Goal: Information Seeking & Learning: Learn about a topic

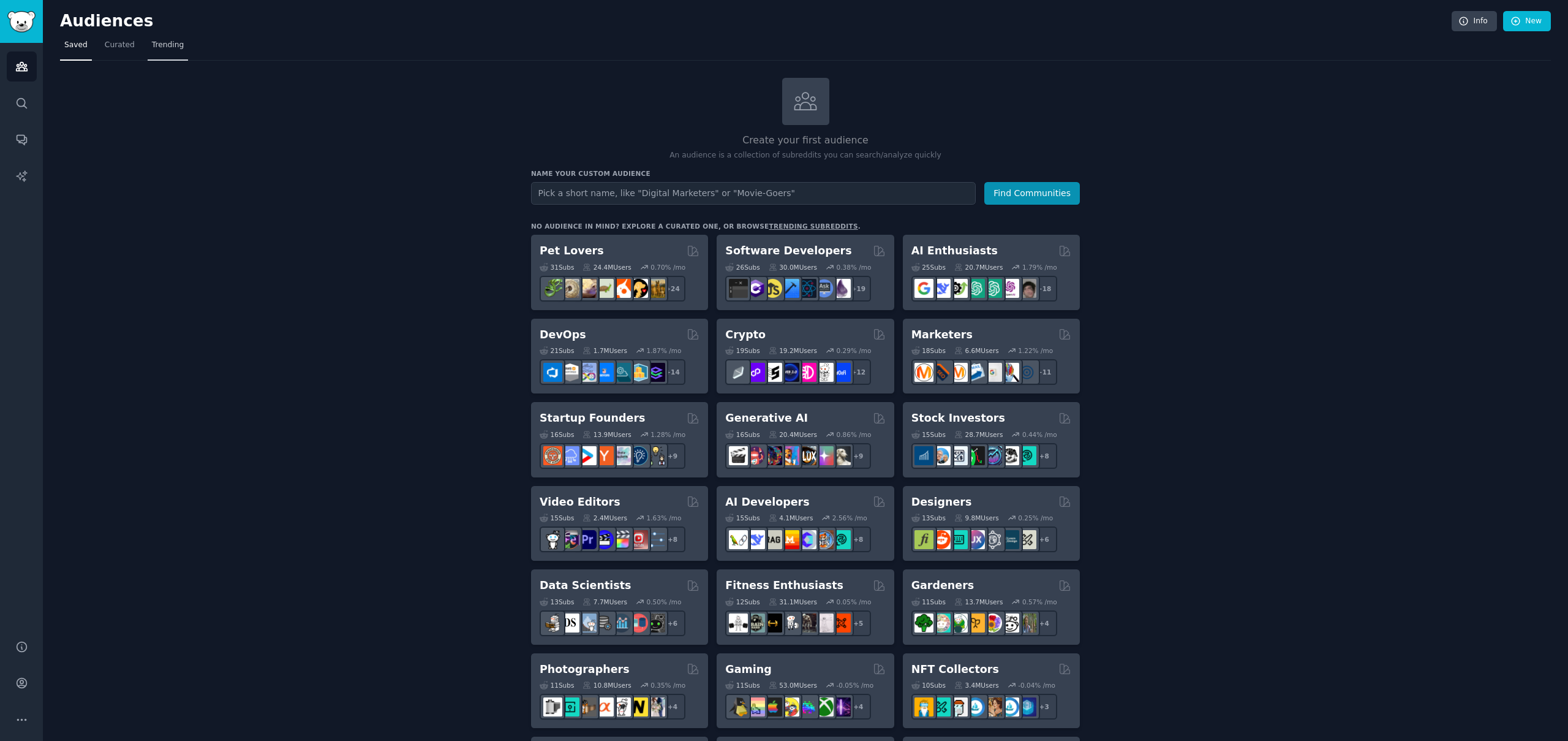
click at [168, 44] on span "Trending" at bounding box center [168, 45] width 32 height 11
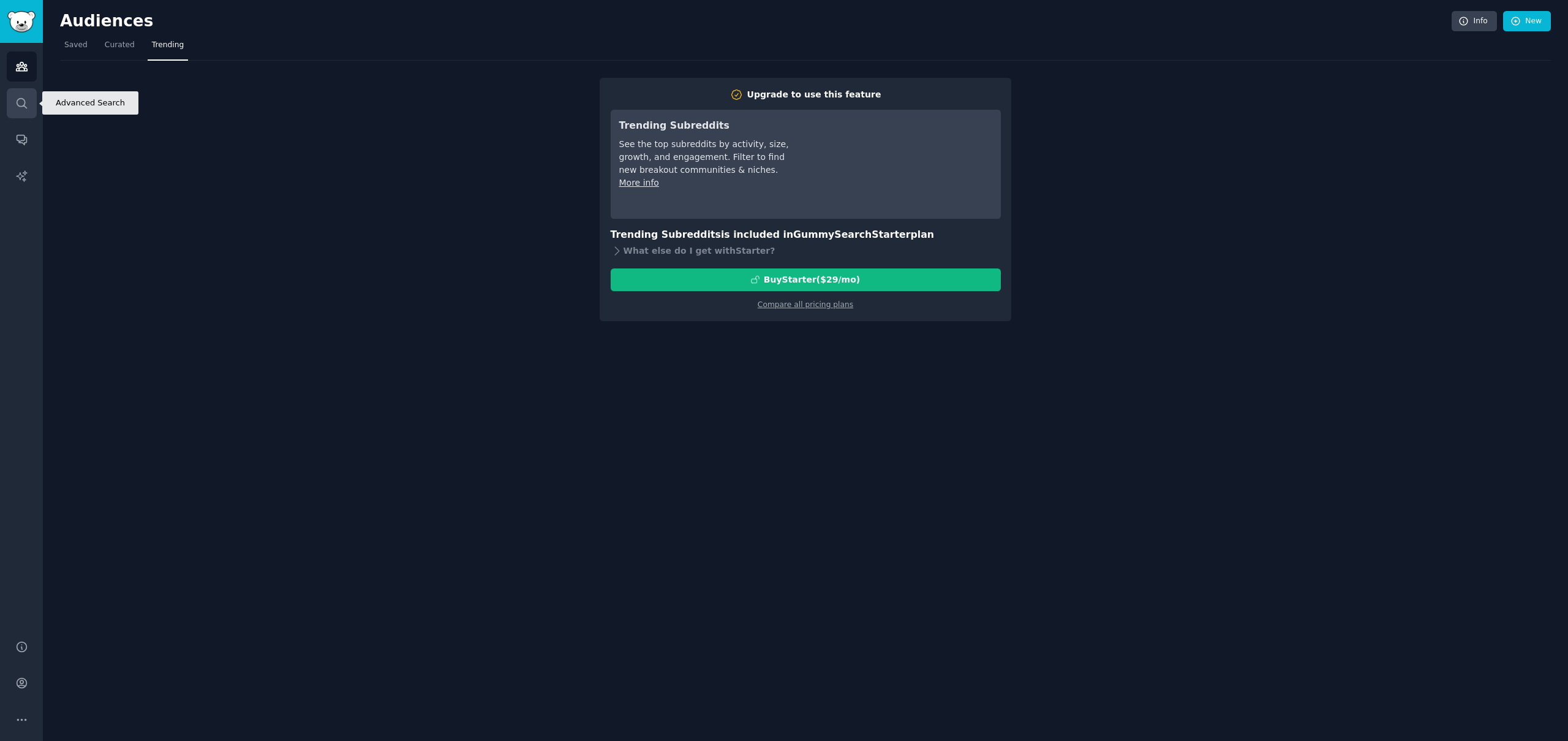
click at [22, 101] on icon "Sidebar" at bounding box center [21, 103] width 13 height 13
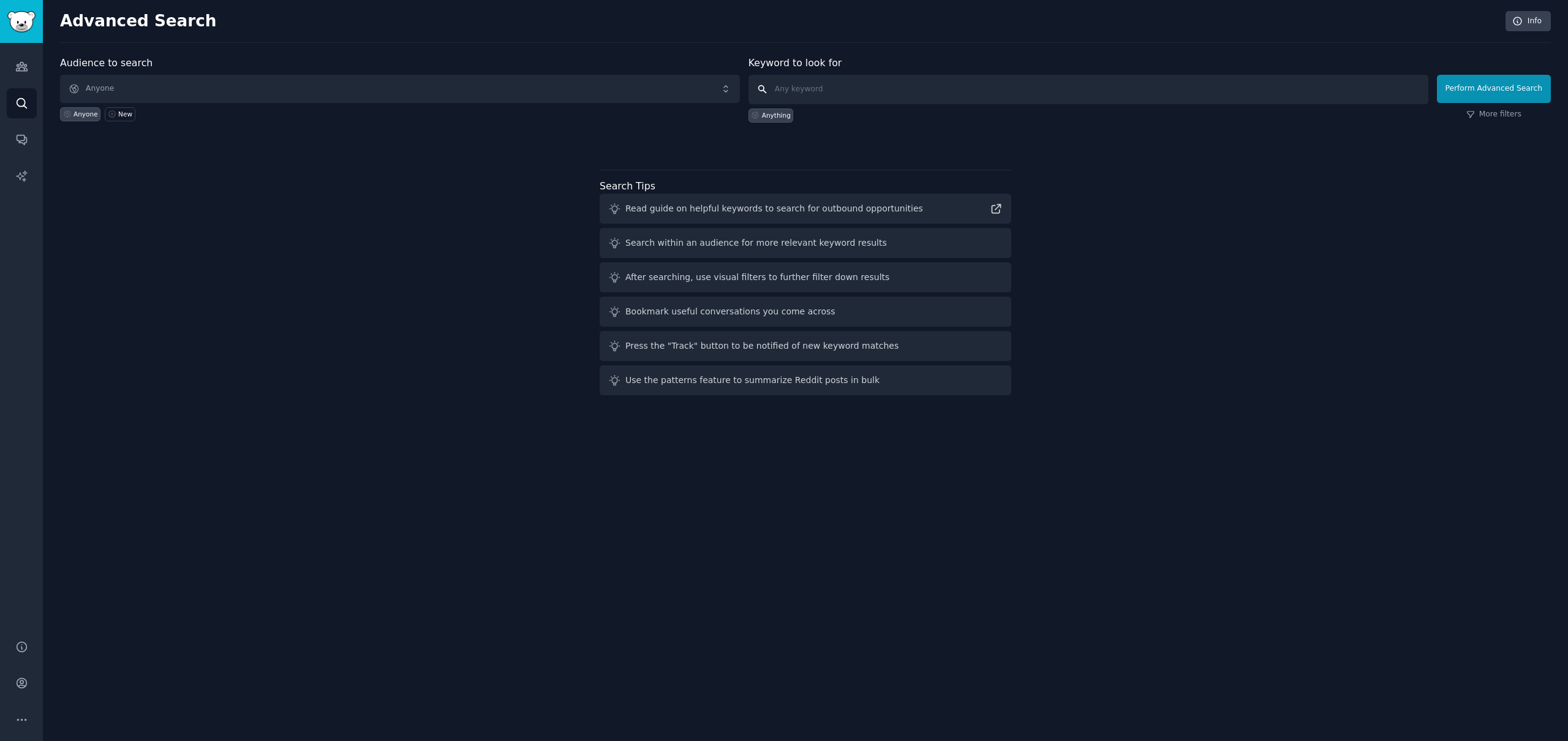
click at [865, 96] on input "text" at bounding box center [1088, 89] width 680 height 30
type input "google ads"
click at [1507, 93] on button "Perform Advanced Search" at bounding box center [1494, 88] width 114 height 28
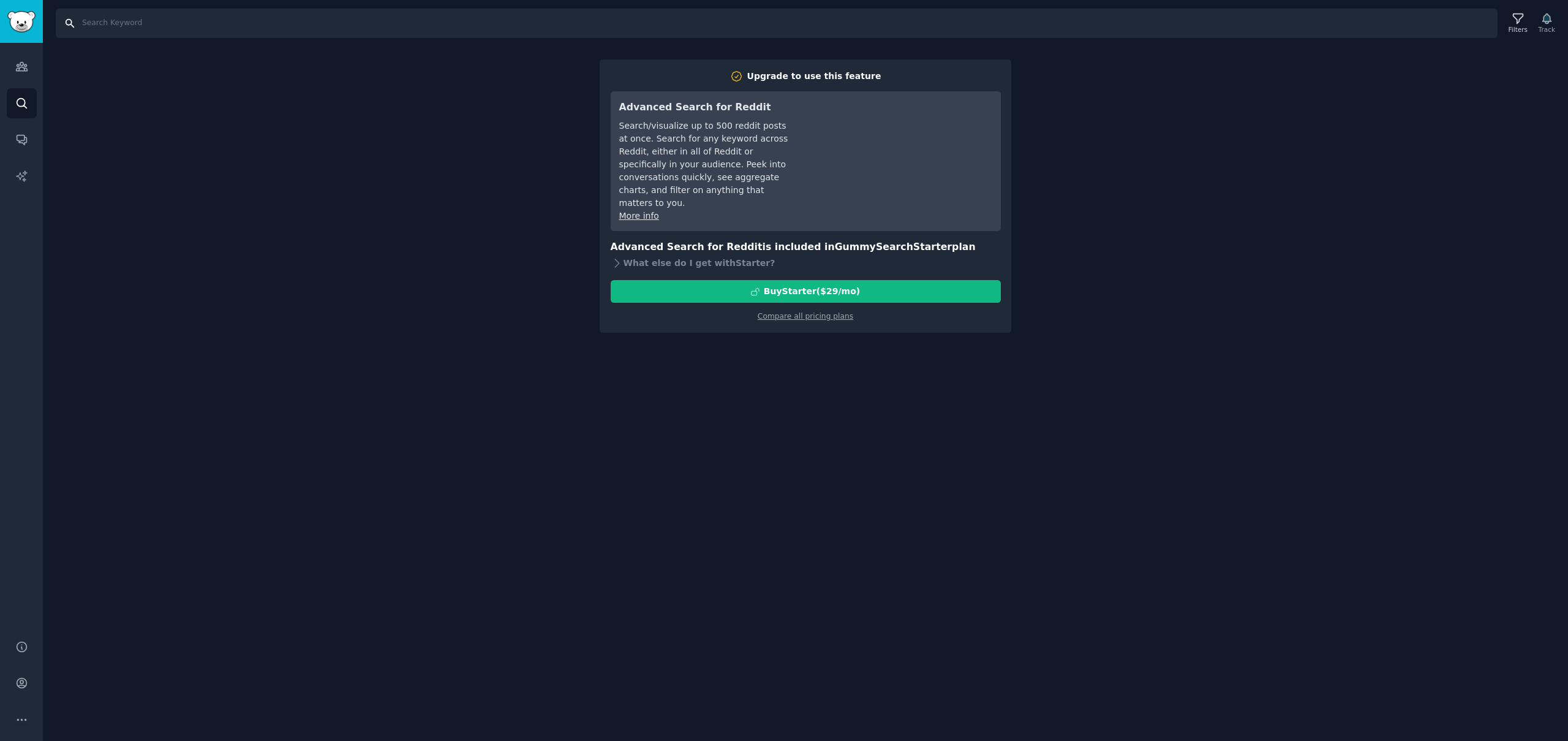
click at [98, 30] on input "Search" at bounding box center [776, 23] width 1442 height 30
type input "google ads"
click at [26, 65] on icon "Sidebar" at bounding box center [21, 66] width 11 height 8
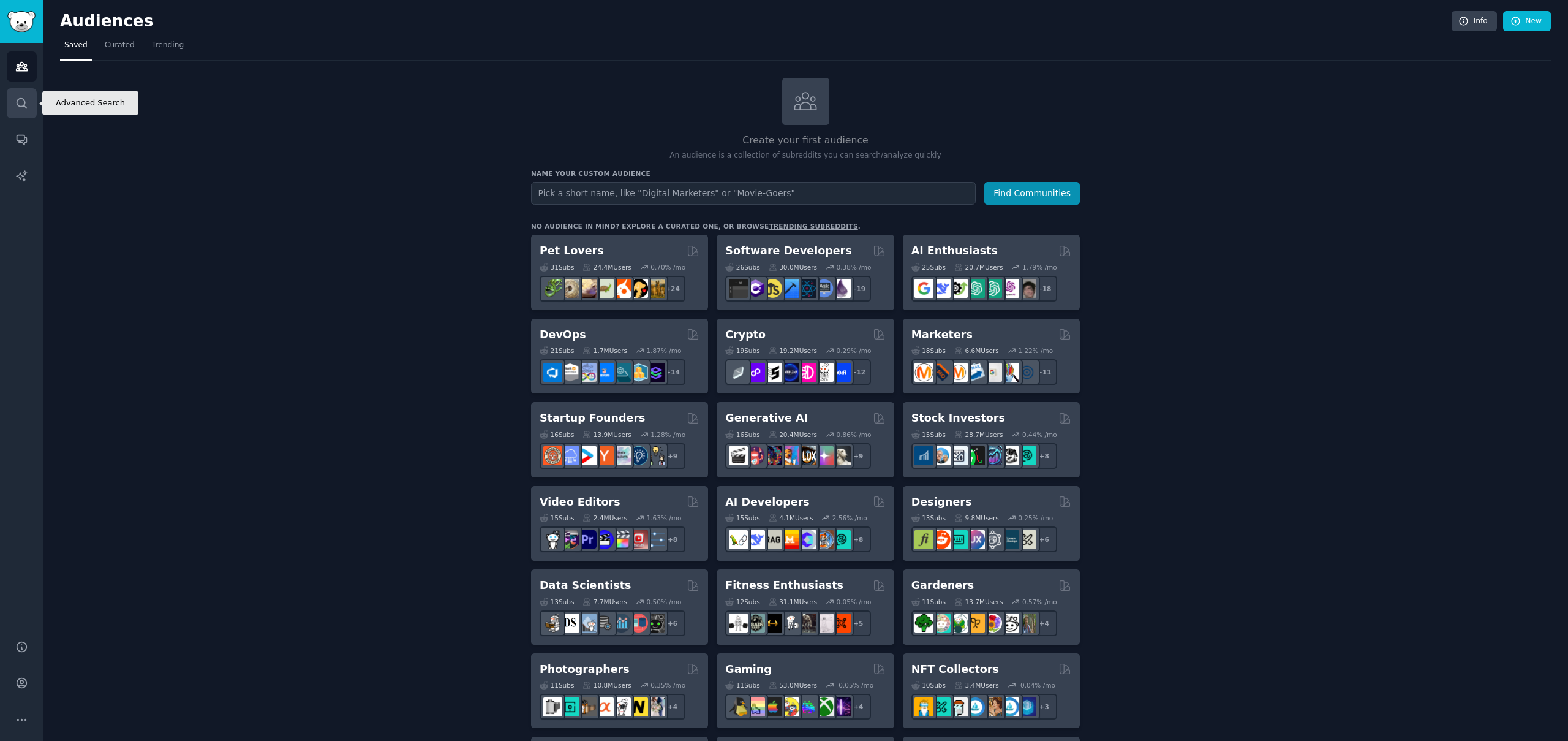
click at [24, 102] on icon "Sidebar" at bounding box center [21, 103] width 13 height 13
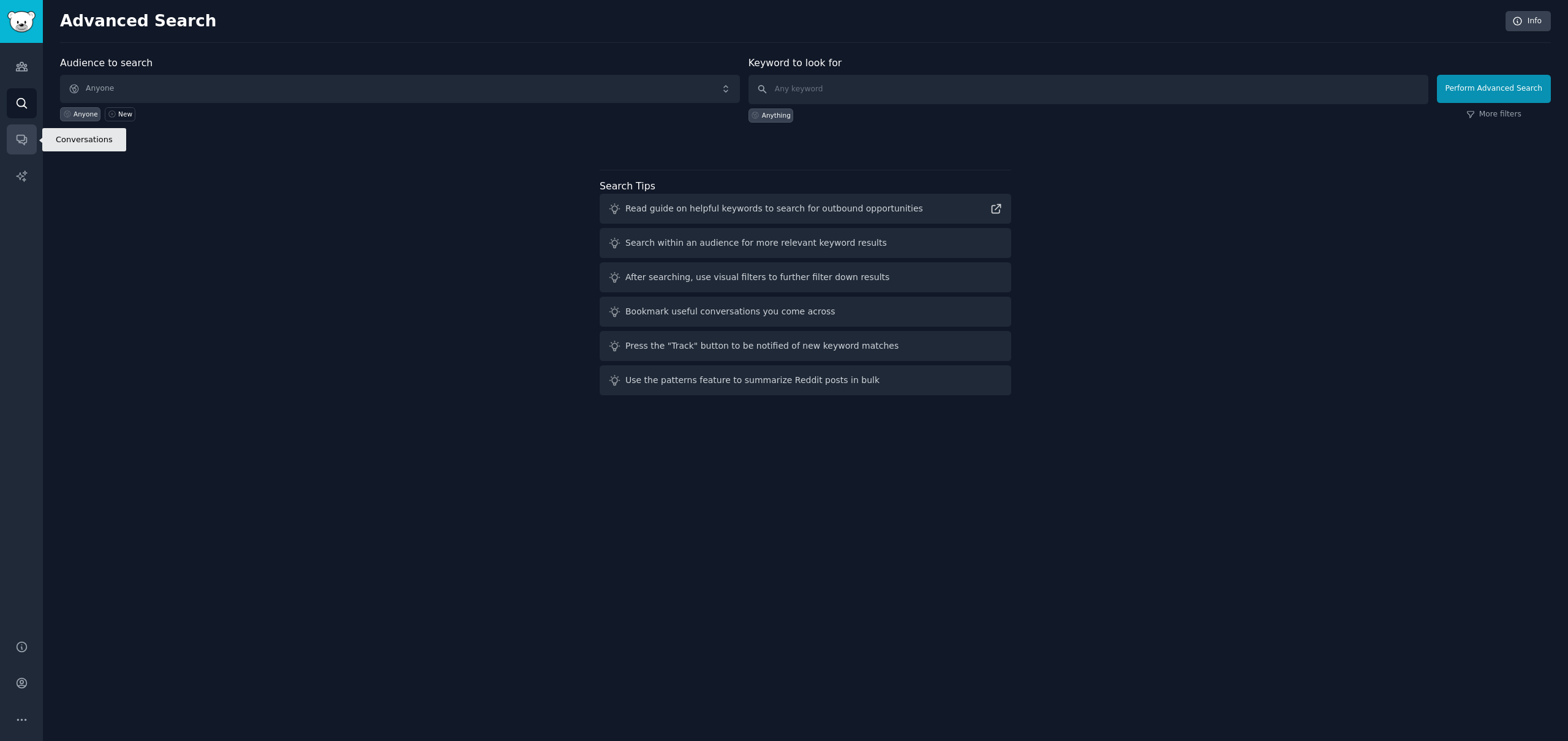
click at [23, 143] on icon "Sidebar" at bounding box center [21, 140] width 10 height 10
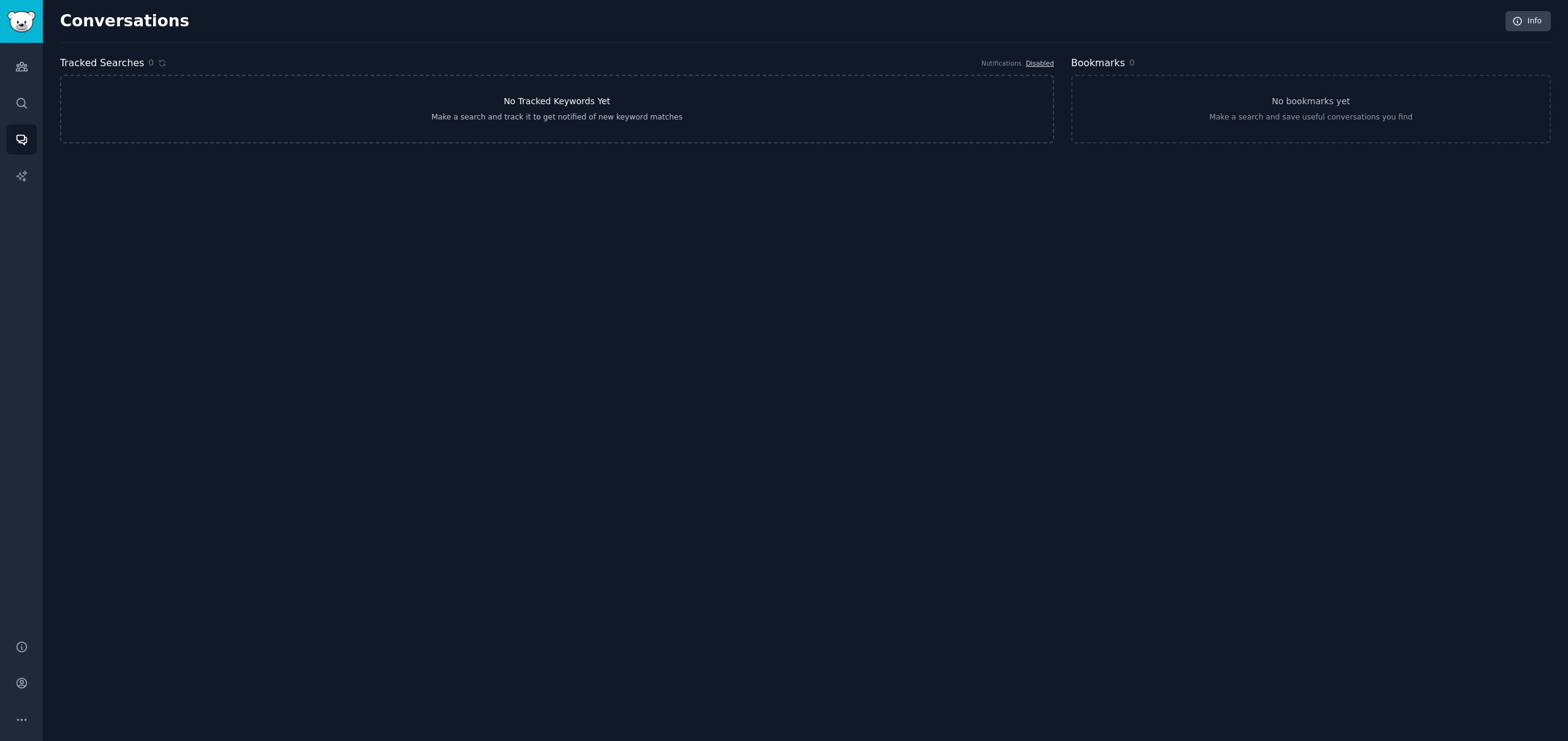
click at [596, 99] on h3 "No Tracked Keywords Yet" at bounding box center [556, 101] width 106 height 13
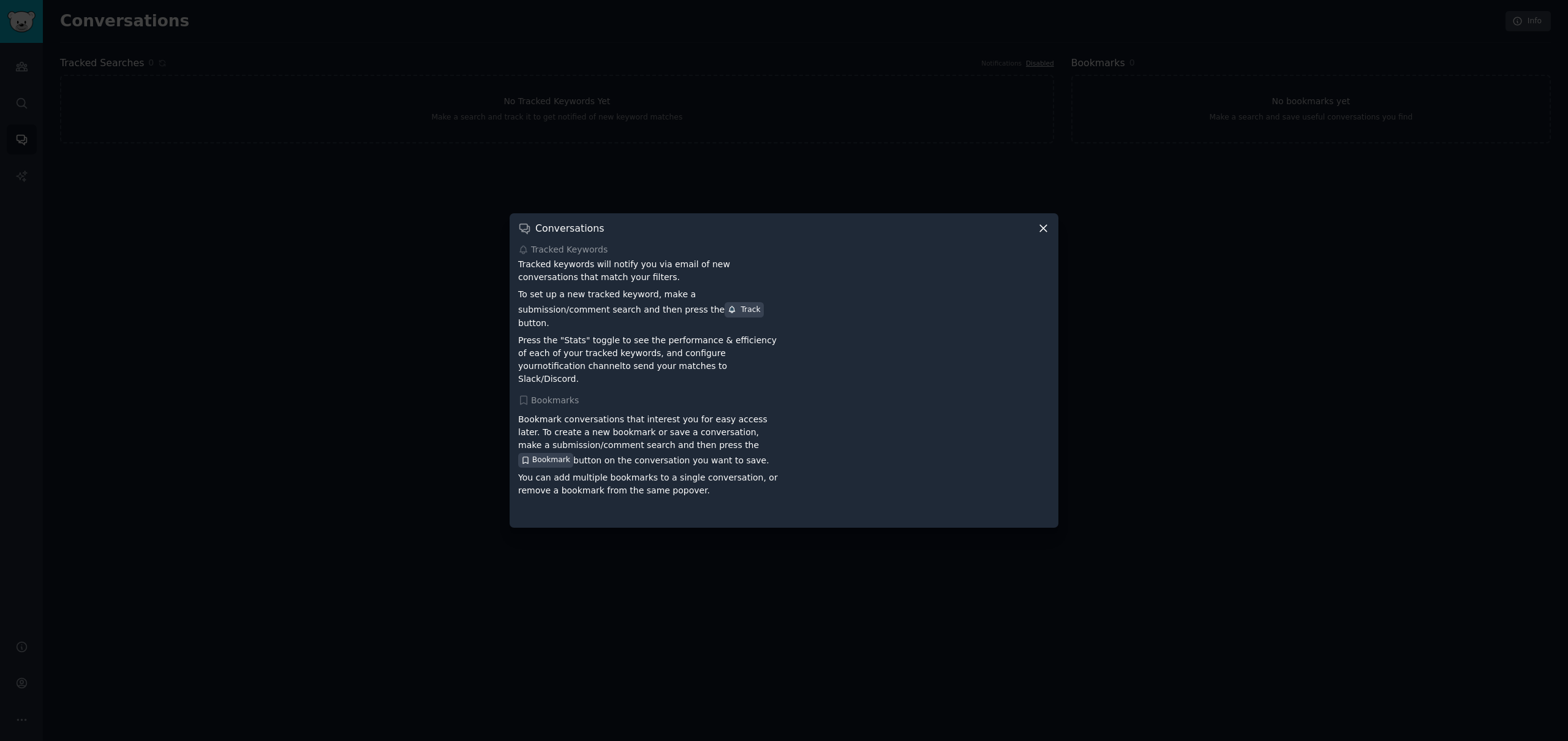
click at [1041, 235] on icon at bounding box center [1043, 228] width 13 height 13
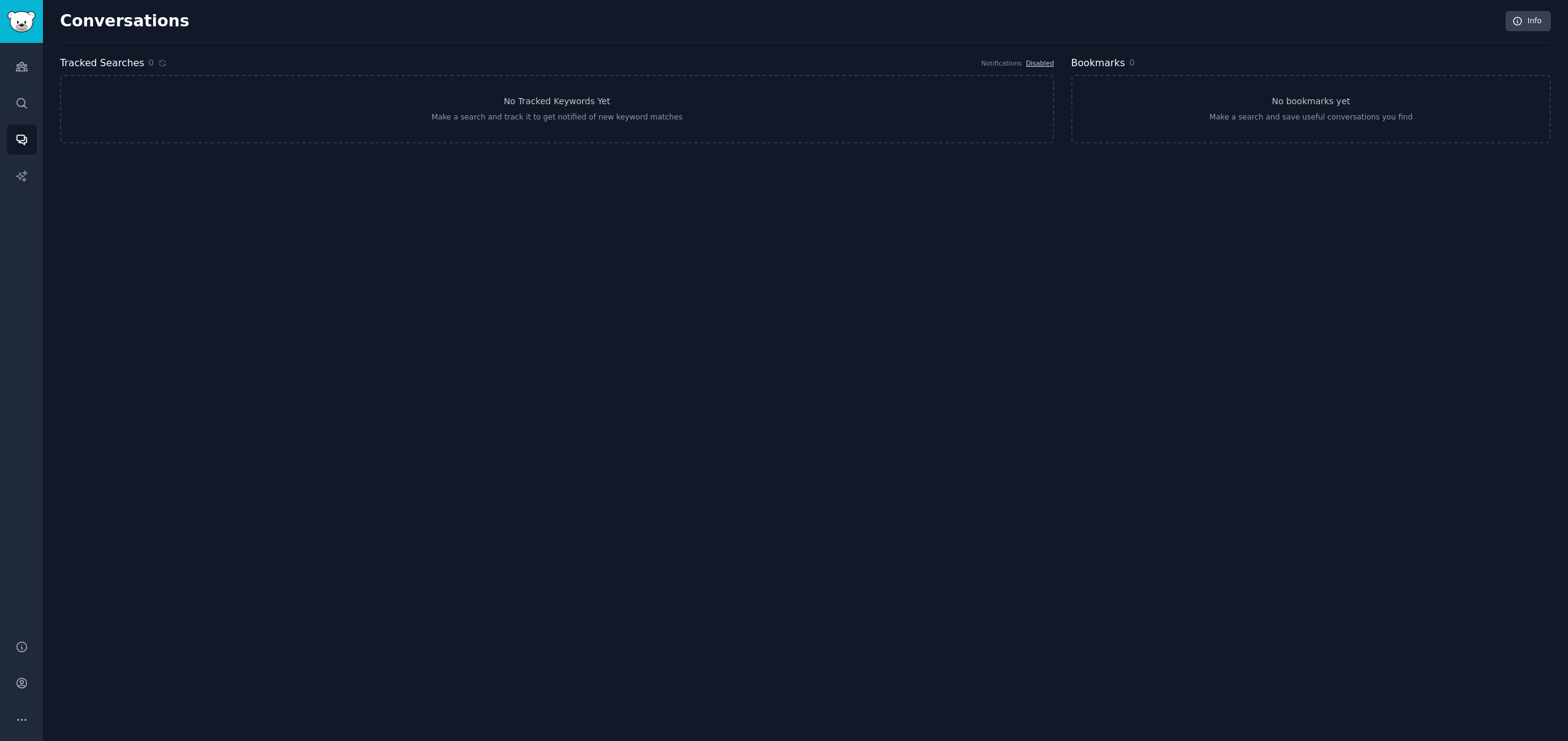
click at [100, 63] on h2 "Tracked Searches" at bounding box center [102, 63] width 84 height 15
click at [23, 99] on icon "Sidebar" at bounding box center [21, 102] width 10 height 10
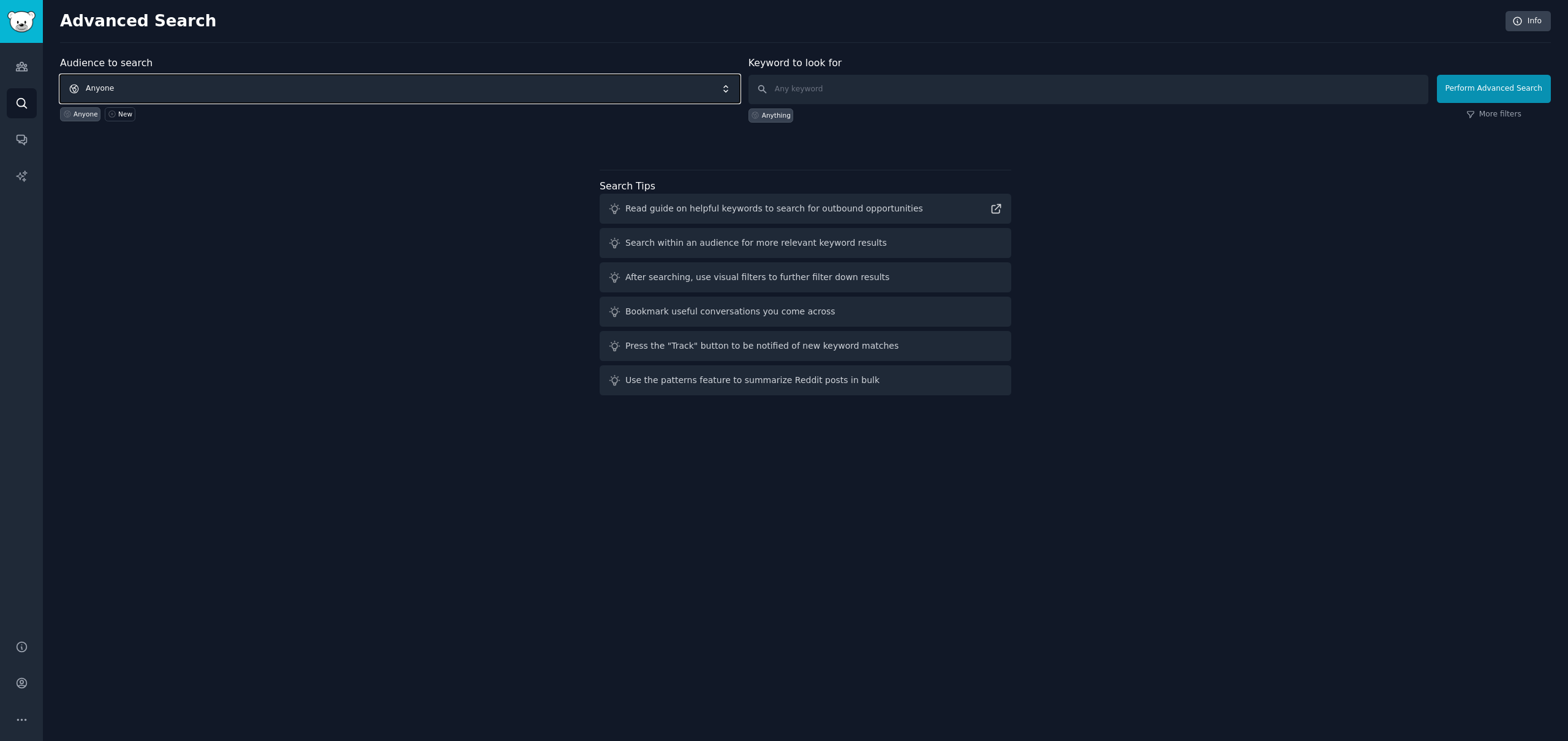
click at [398, 93] on span "Anyone" at bounding box center [400, 88] width 680 height 28
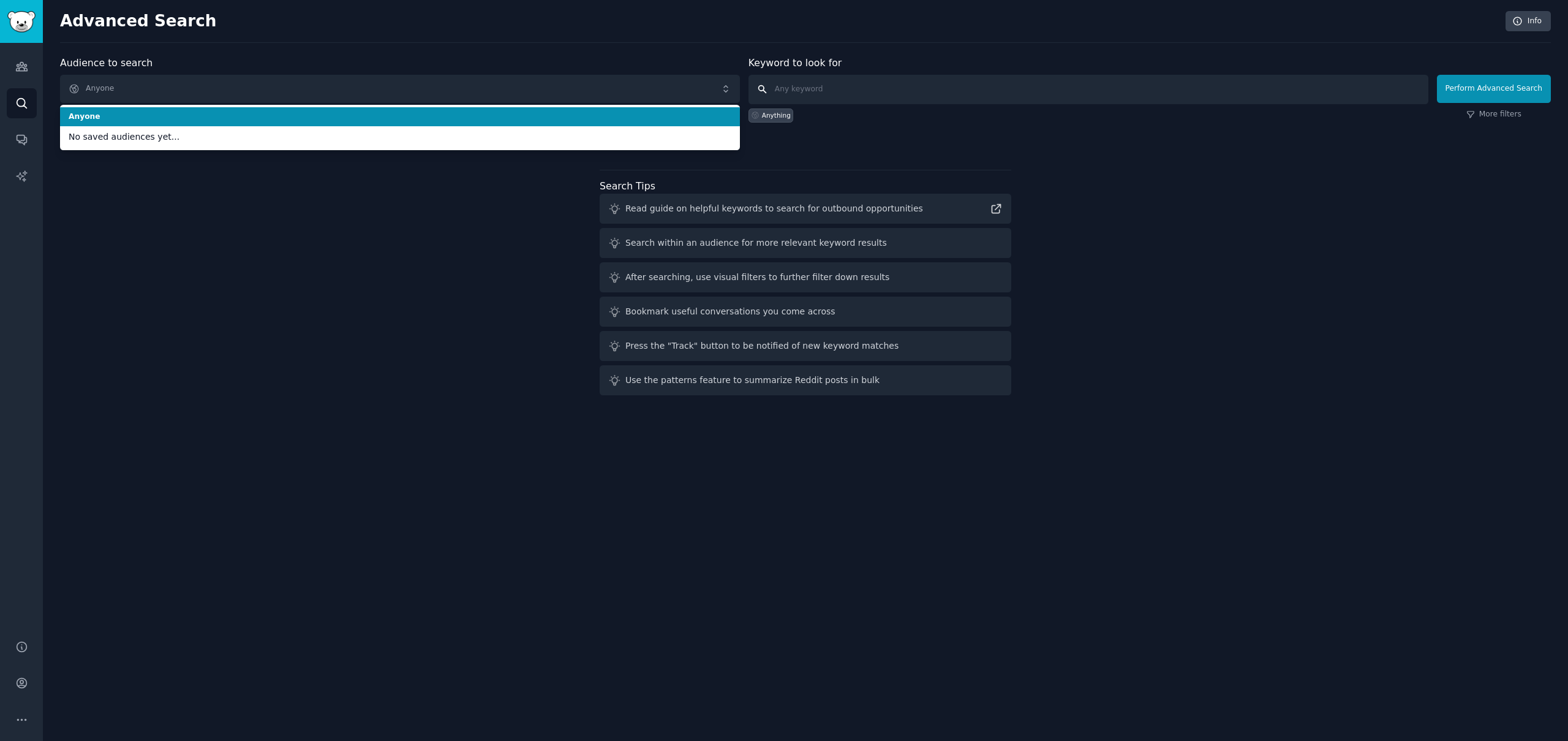
click at [818, 87] on input "text" at bounding box center [1088, 89] width 680 height 30
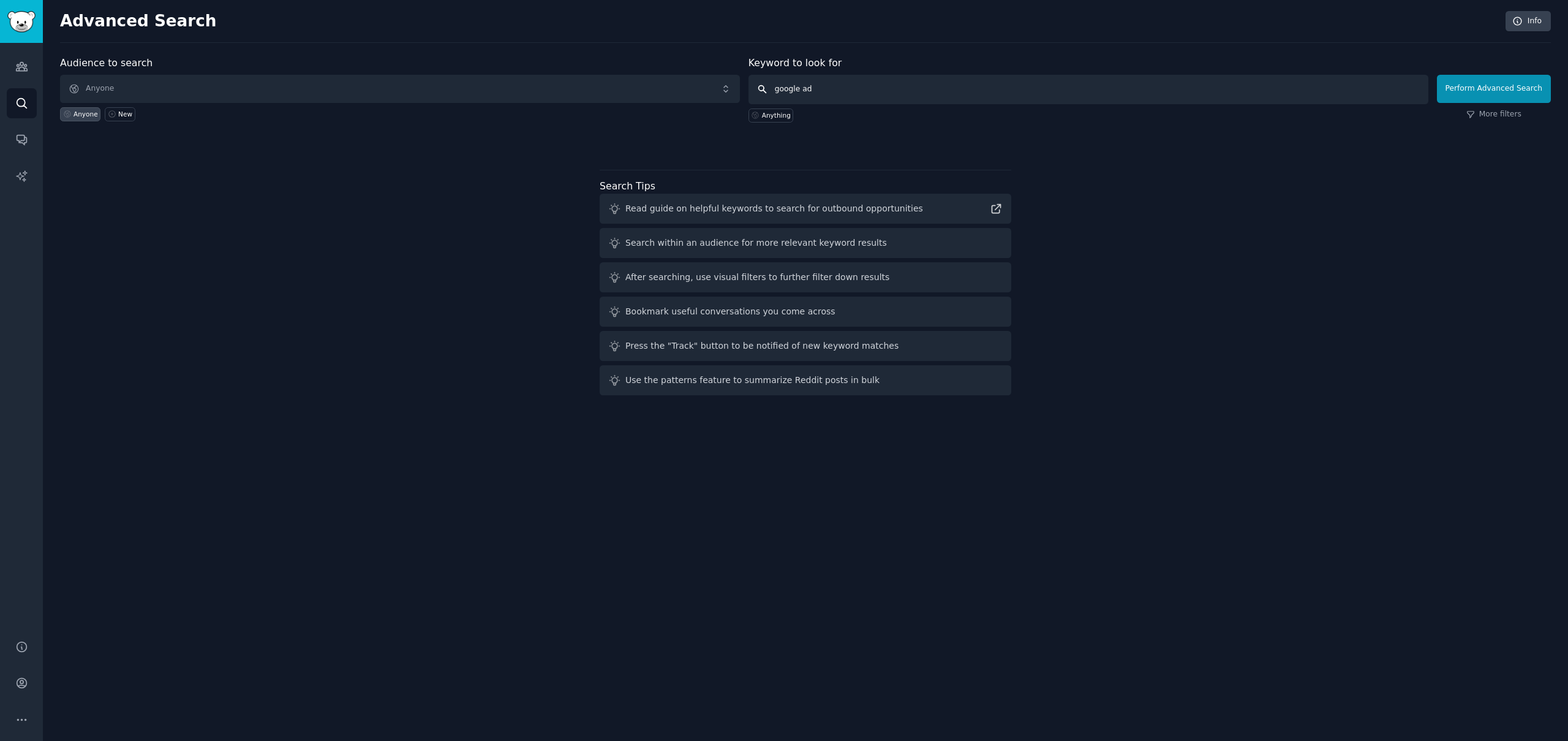
type input "google ads"
click button "Perform Advanced Search" at bounding box center [1494, 88] width 114 height 28
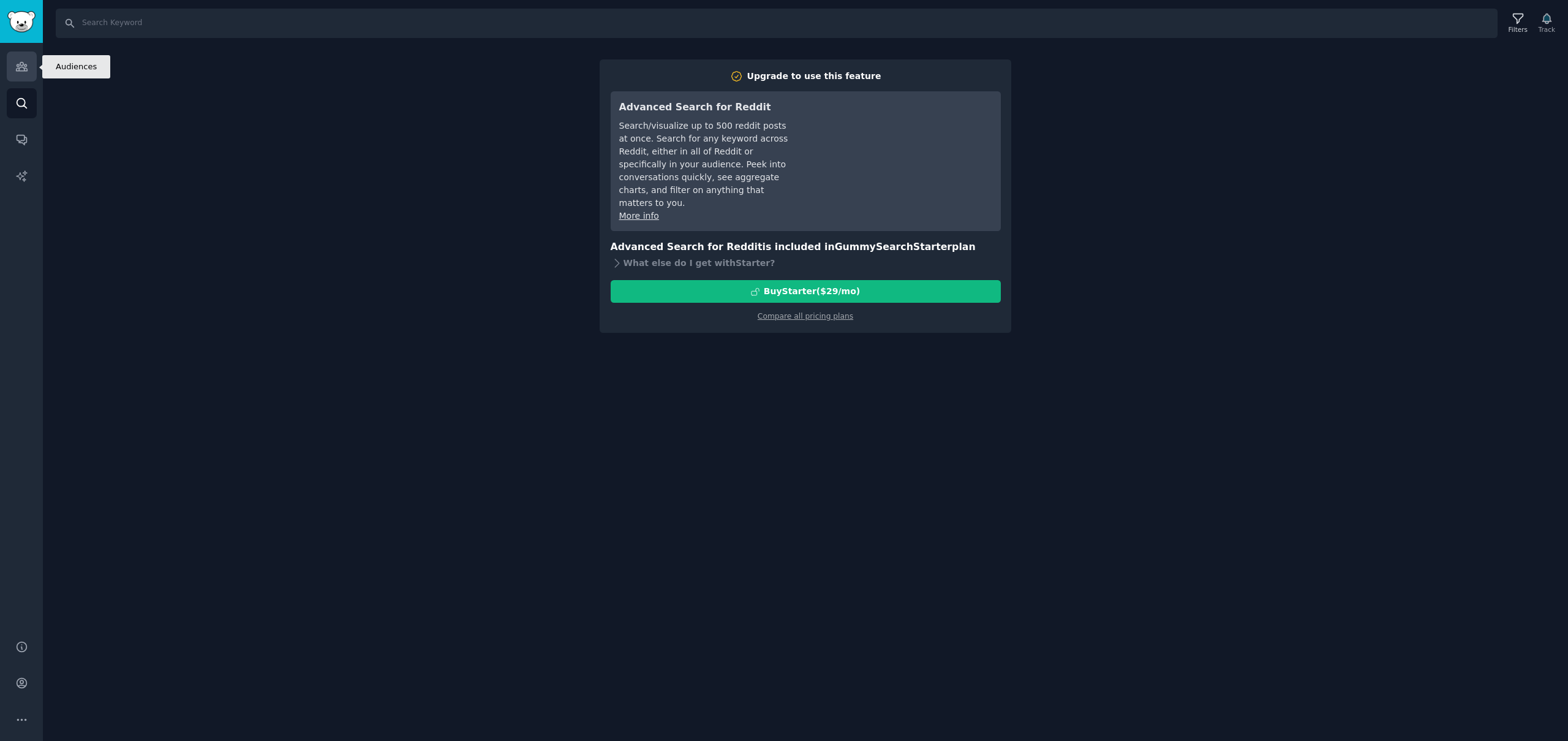
click at [11, 68] on link "Audiences" at bounding box center [22, 67] width 30 height 30
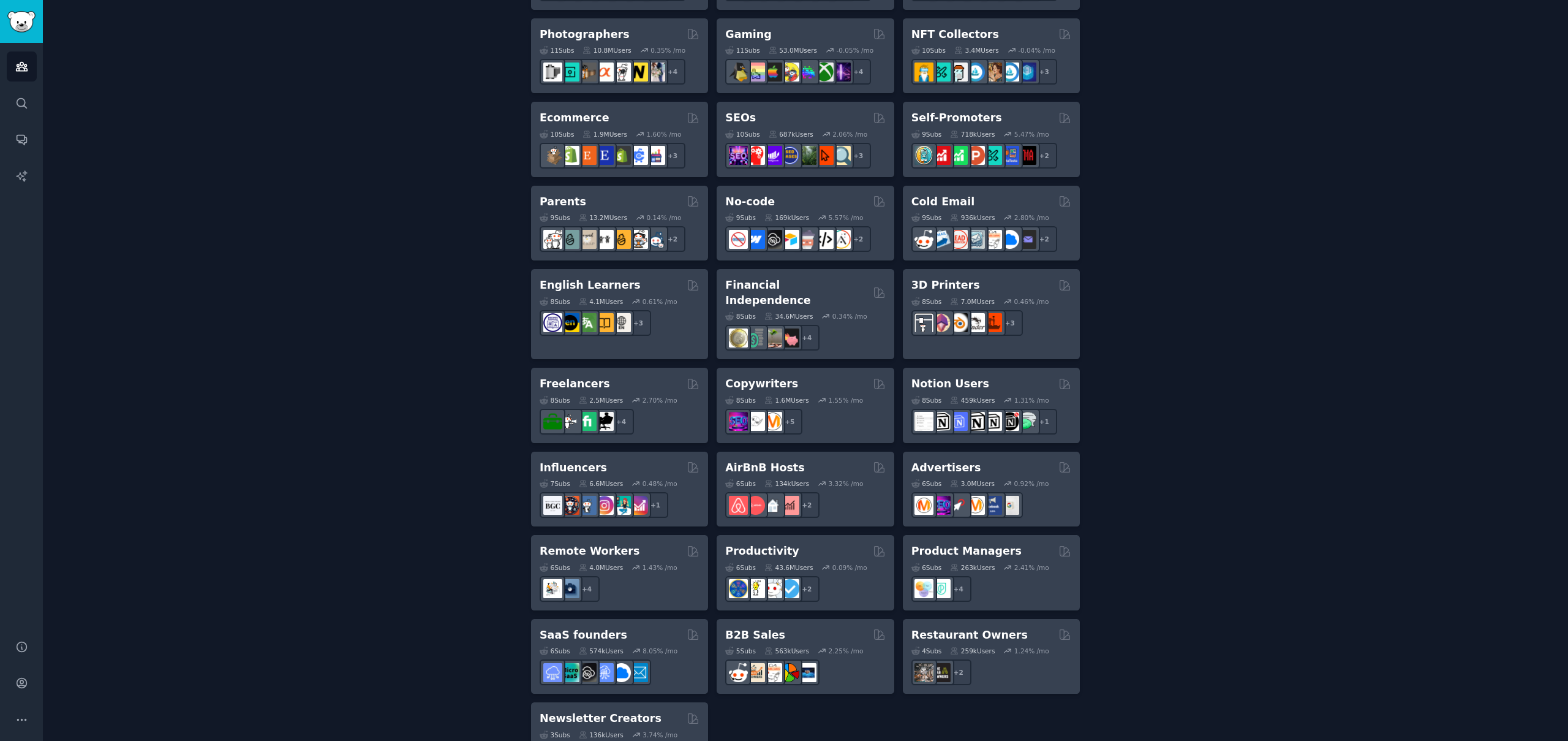
scroll to position [673, 0]
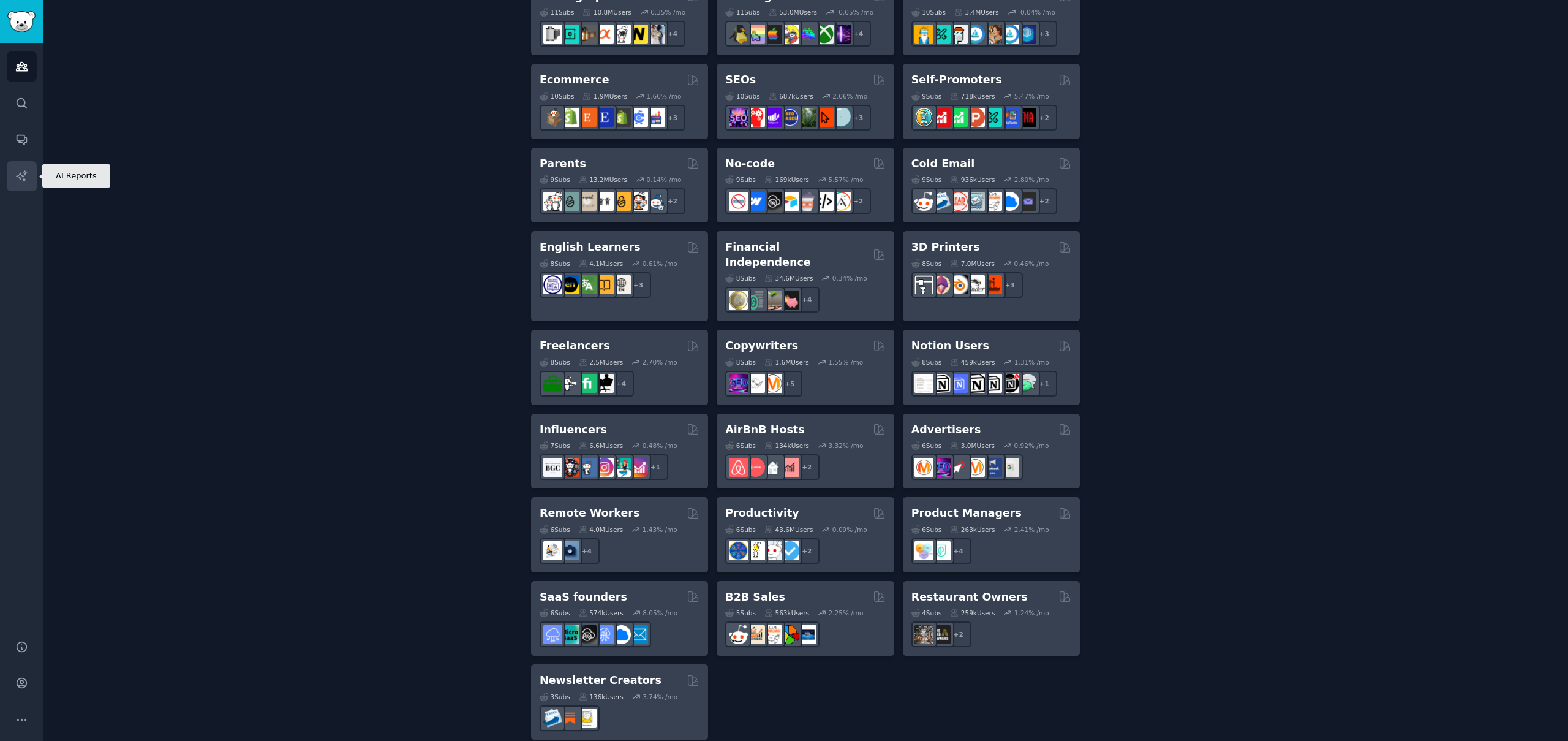
click at [27, 172] on icon "Sidebar" at bounding box center [21, 176] width 13 height 13
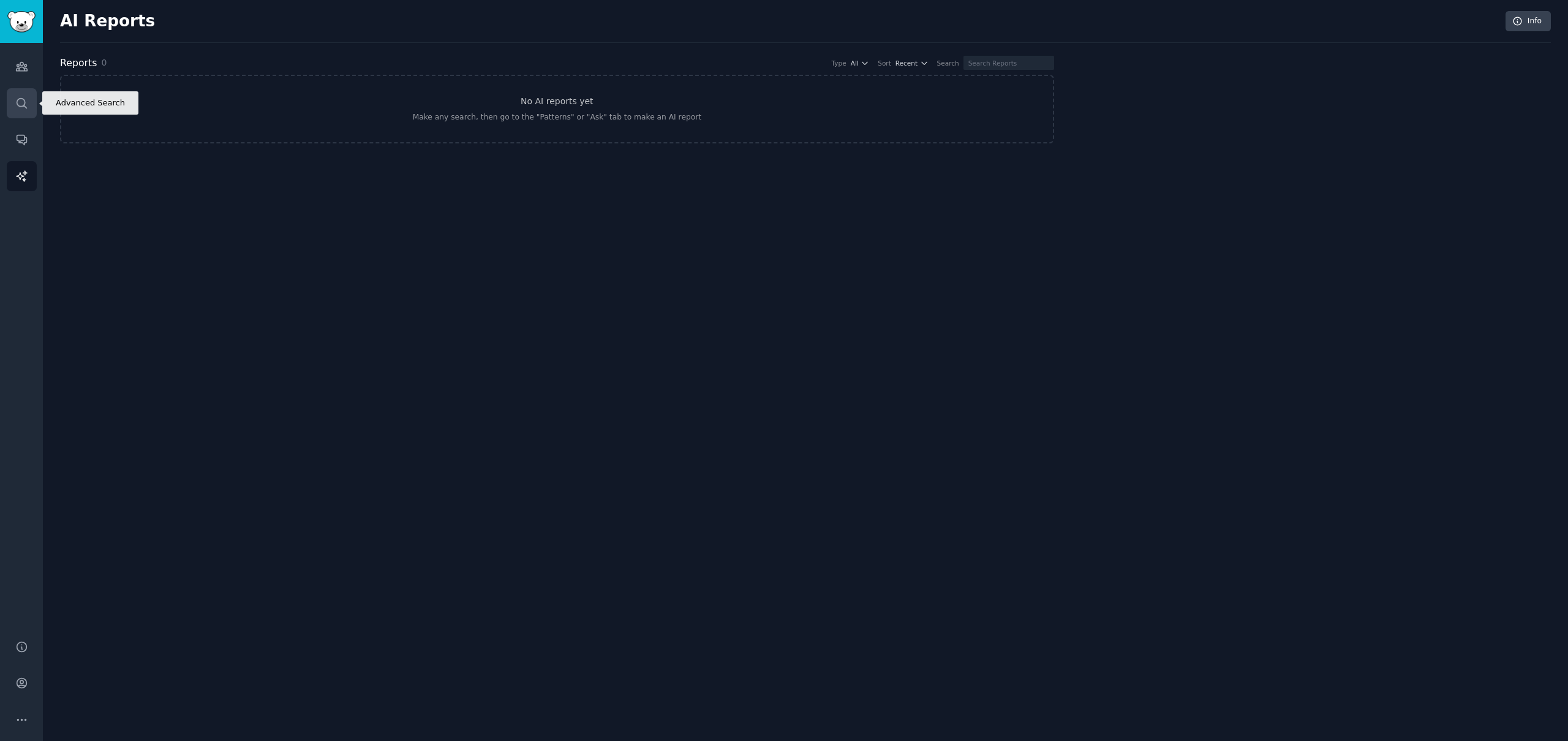
click at [25, 104] on icon "Sidebar" at bounding box center [21, 103] width 13 height 13
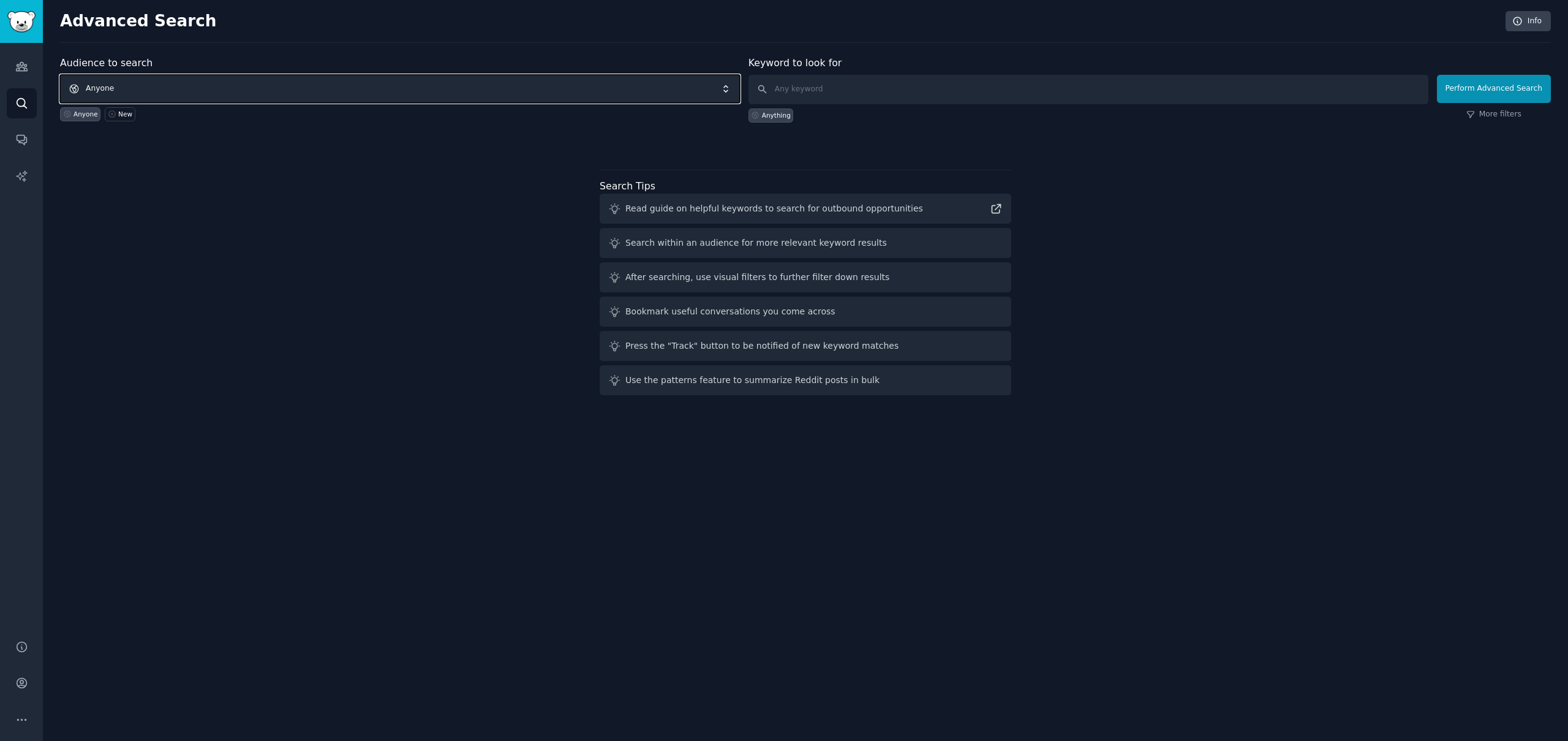
click at [123, 90] on span "Anyone" at bounding box center [400, 88] width 680 height 28
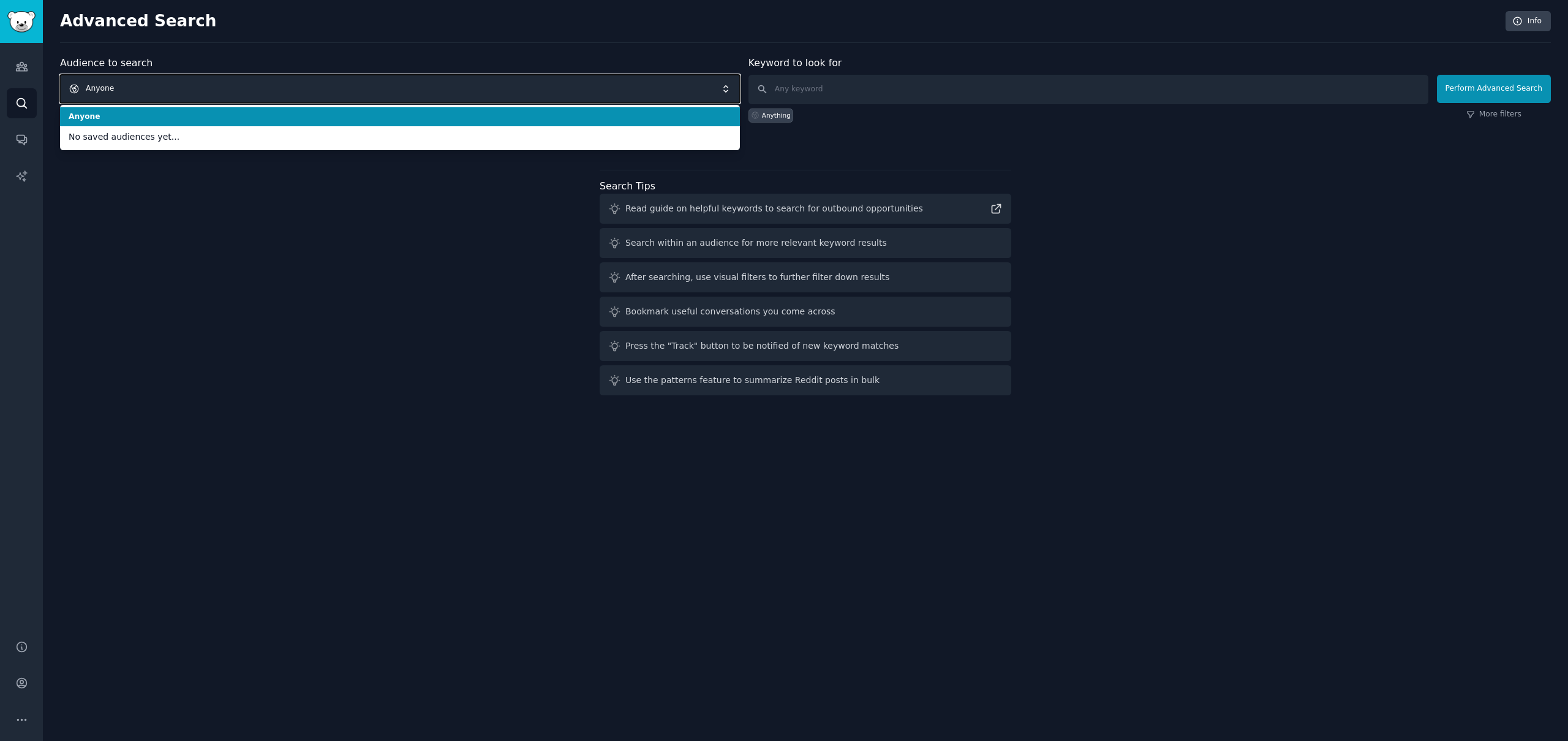
click at [123, 90] on span "Anyone" at bounding box center [400, 88] width 680 height 28
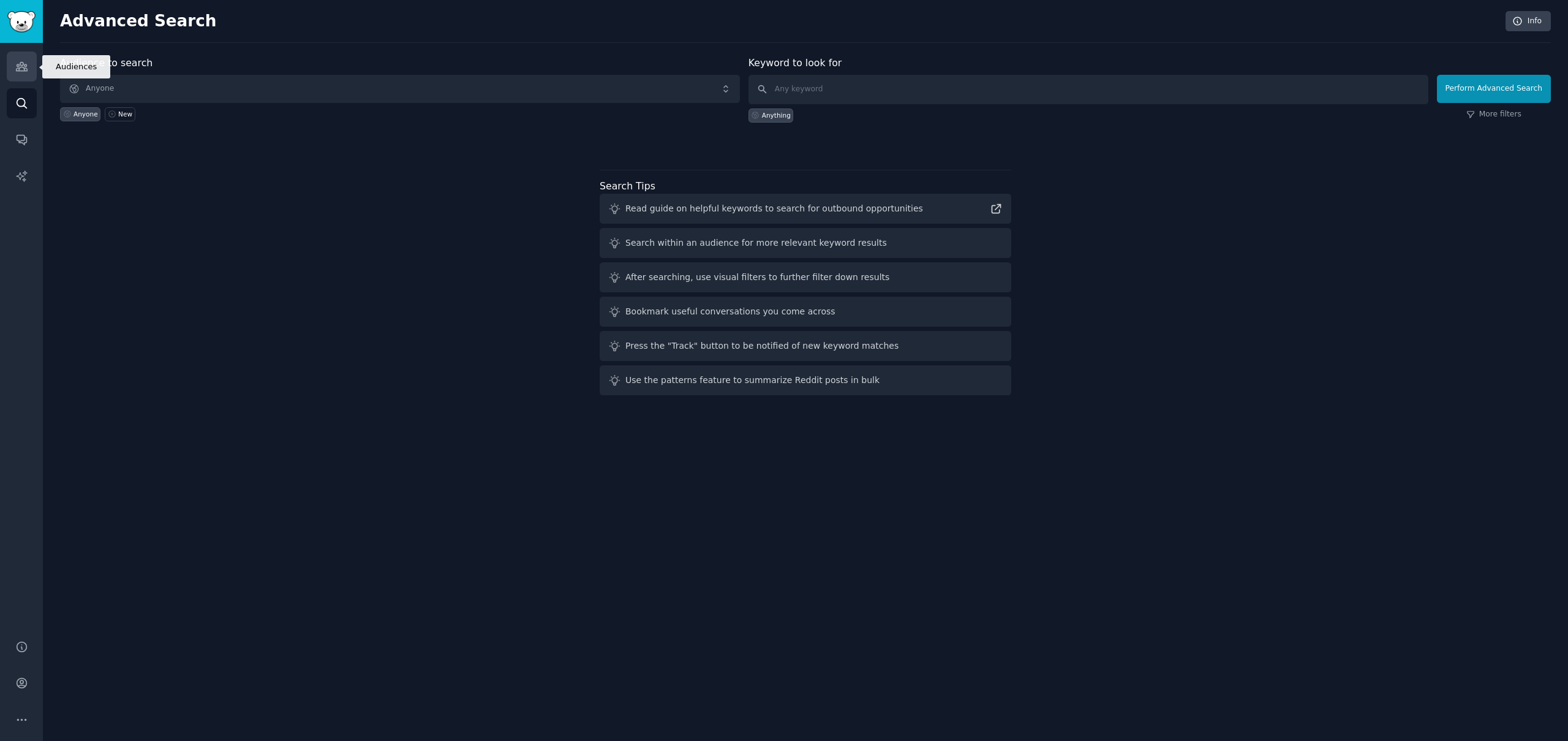
click at [20, 68] on icon "Sidebar" at bounding box center [21, 66] width 13 height 13
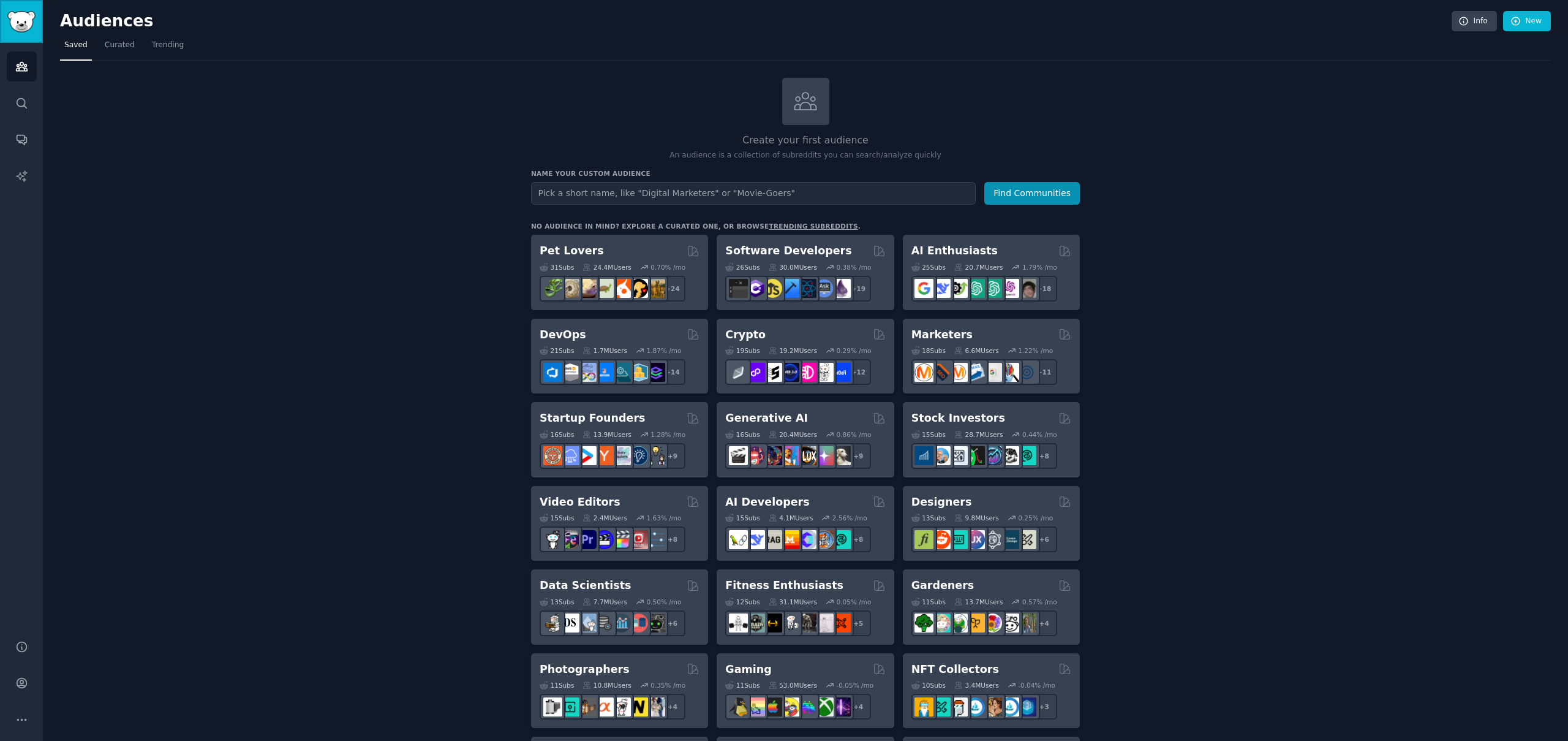
click at [27, 25] on img "Sidebar" at bounding box center [21, 22] width 28 height 21
click at [20, 103] on icon "Sidebar" at bounding box center [21, 103] width 13 height 13
